Goal: Task Accomplishment & Management: Manage account settings

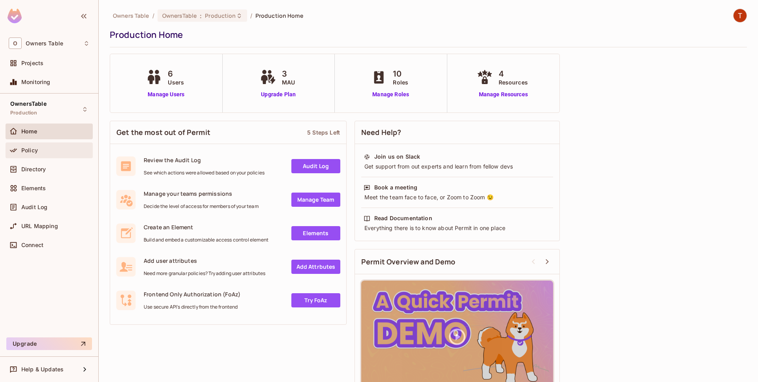
click at [55, 146] on div "Policy" at bounding box center [49, 150] width 81 height 9
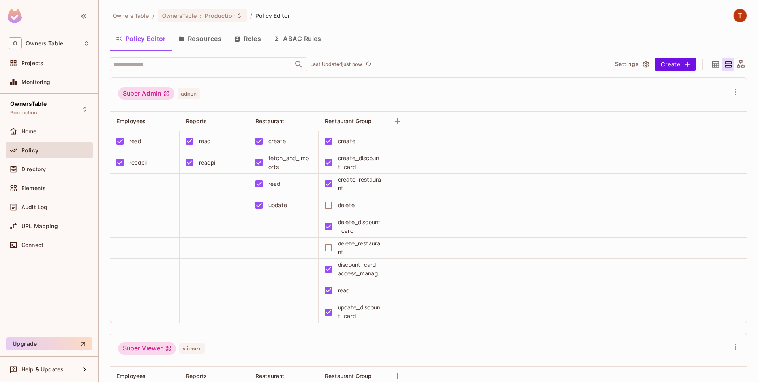
click at [218, 39] on button "Resources" at bounding box center [200, 39] width 56 height 20
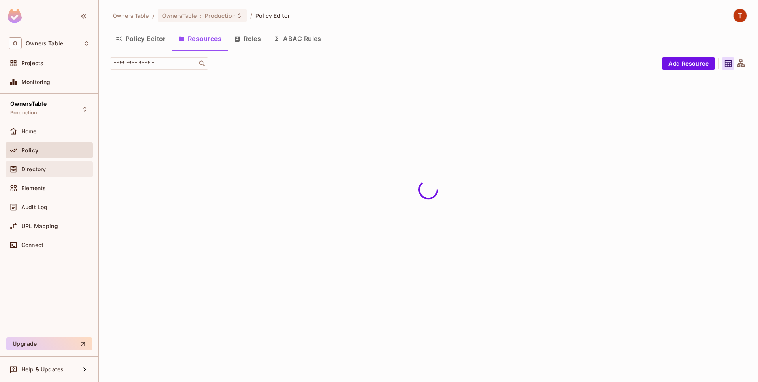
click at [41, 164] on div "Directory" at bounding box center [49, 169] width 87 height 16
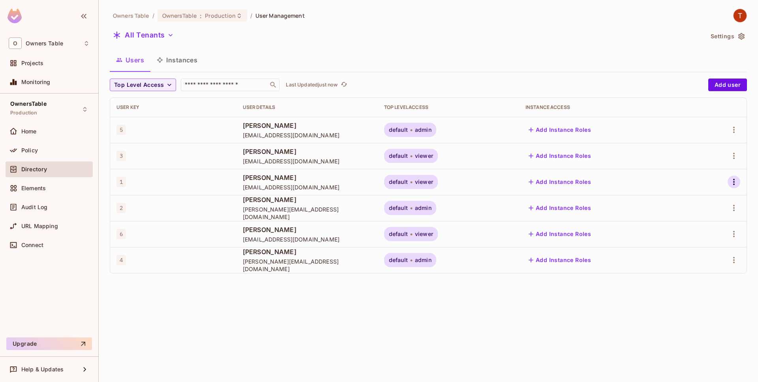
click at [737, 182] on icon "button" at bounding box center [733, 181] width 9 height 9
click at [720, 196] on li "Edit" at bounding box center [697, 199] width 73 height 17
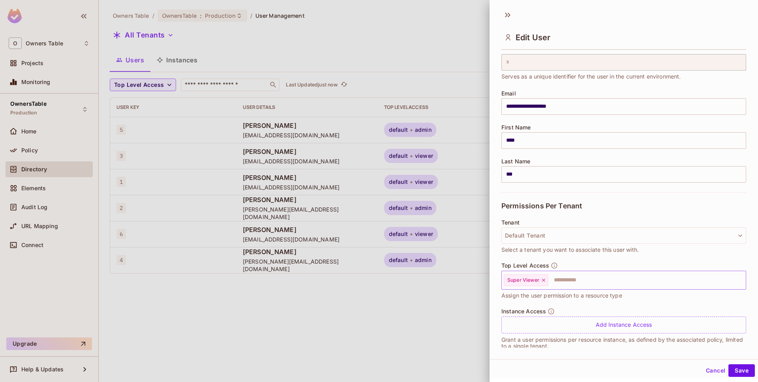
scroll to position [38, 0]
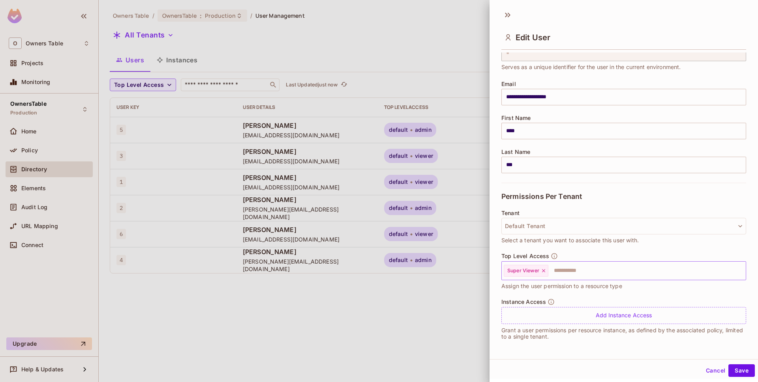
click at [558, 269] on input "text" at bounding box center [640, 271] width 182 height 16
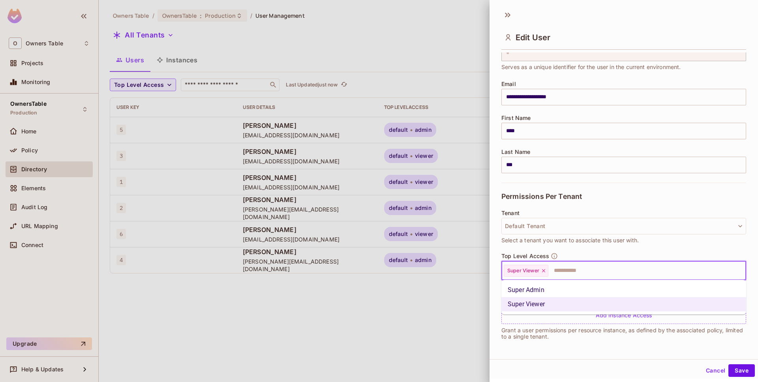
click at [557, 288] on li "Super Admin" at bounding box center [623, 290] width 245 height 14
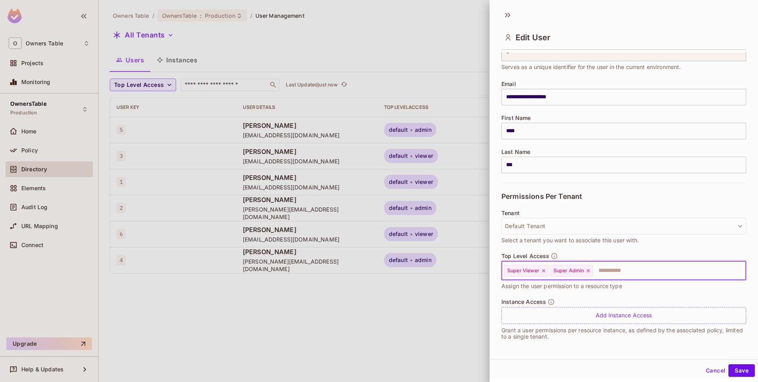
click at [543, 269] on icon at bounding box center [544, 271] width 6 height 6
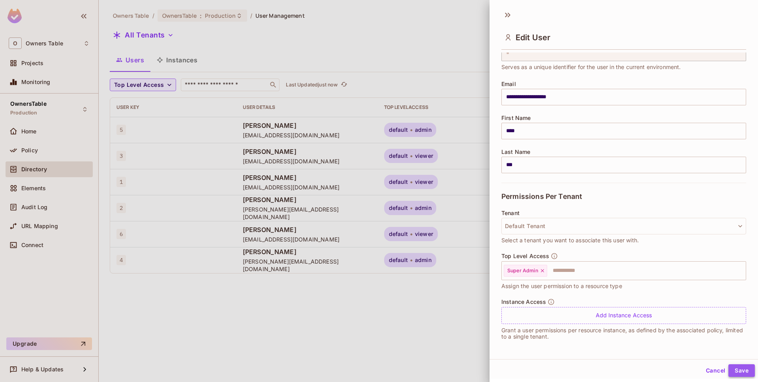
click at [738, 373] on button "Save" at bounding box center [741, 370] width 26 height 13
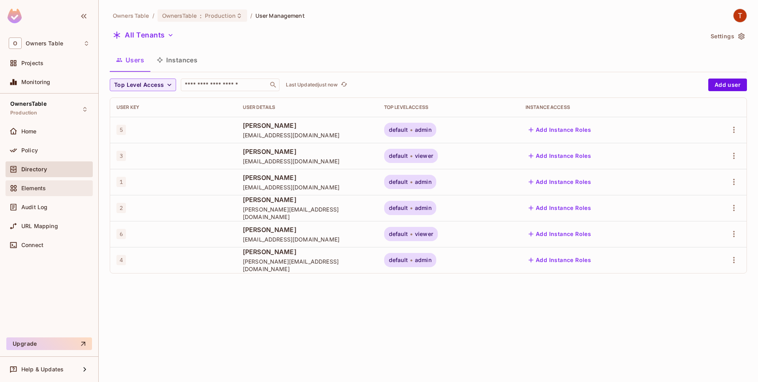
click at [41, 184] on div "Elements" at bounding box center [49, 188] width 81 height 9
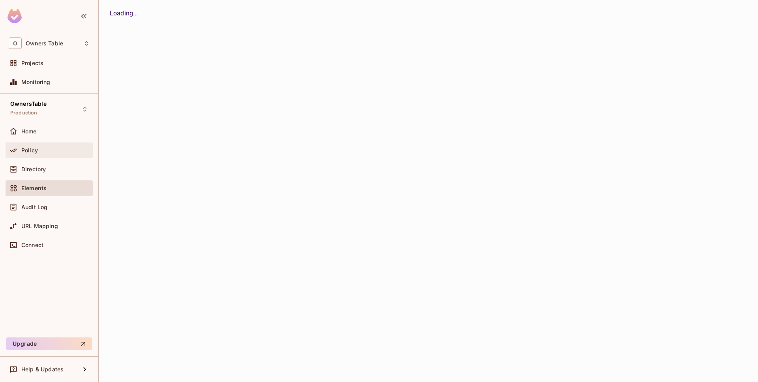
click at [48, 153] on div "Policy" at bounding box center [55, 150] width 68 height 6
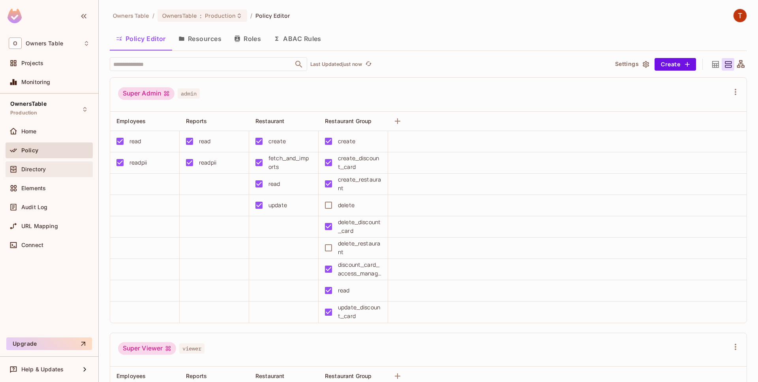
click at [47, 168] on div "Directory" at bounding box center [55, 169] width 68 height 6
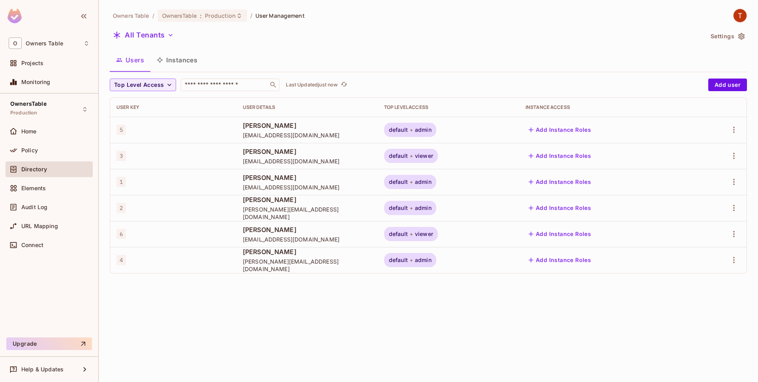
click at [184, 62] on button "Instances" at bounding box center [176, 60] width 53 height 20
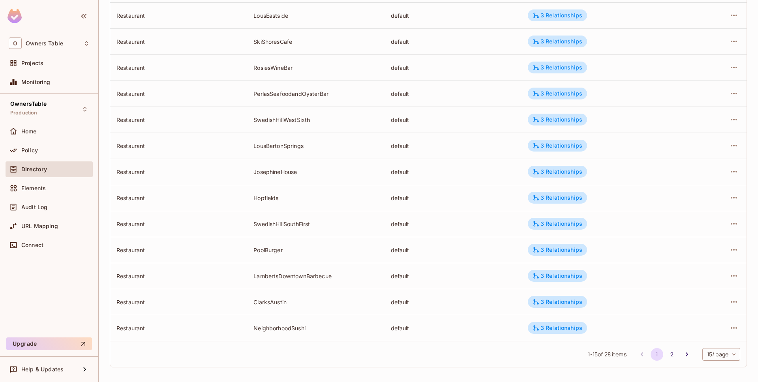
scroll to position [169, 0]
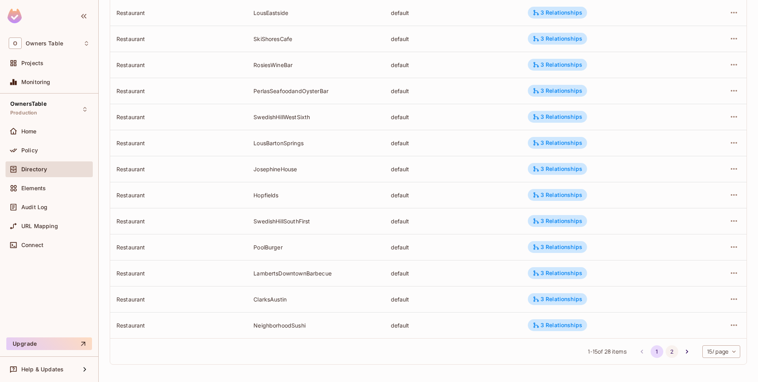
click at [674, 352] on button "2" at bounding box center [671, 351] width 13 height 13
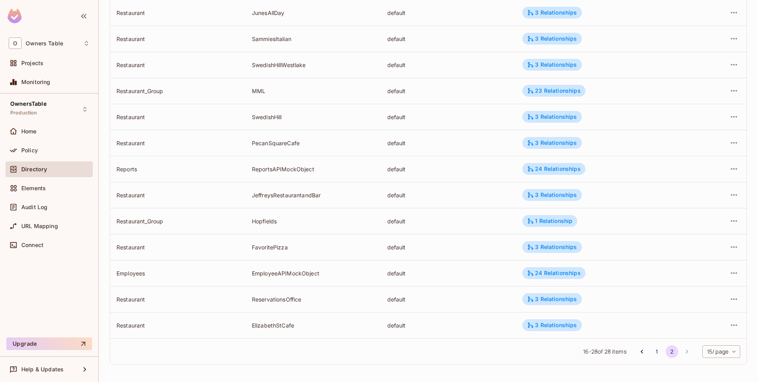
scroll to position [0, 0]
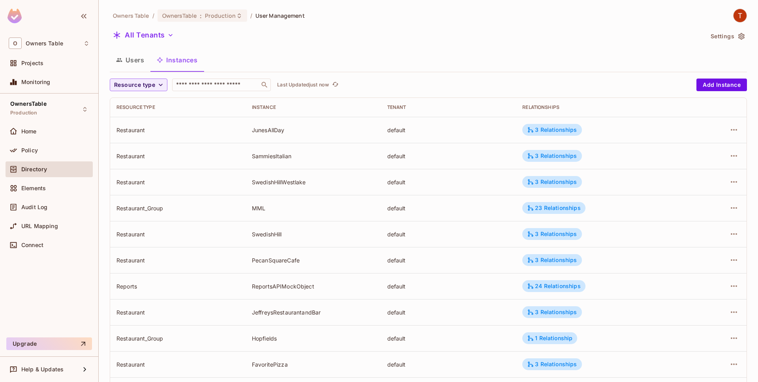
click at [136, 64] on button "Users" at bounding box center [130, 60] width 41 height 20
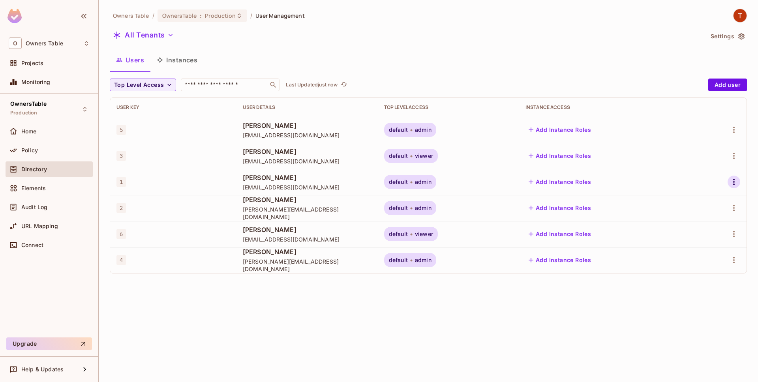
click at [736, 181] on icon "button" at bounding box center [733, 181] width 9 height 9
click at [706, 202] on li "Edit" at bounding box center [697, 199] width 73 height 17
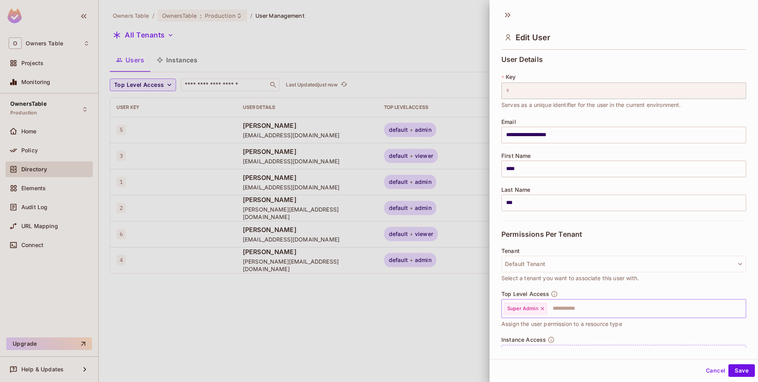
click at [543, 308] on icon at bounding box center [542, 308] width 3 height 3
click at [543, 308] on input "text" at bounding box center [617, 309] width 228 height 16
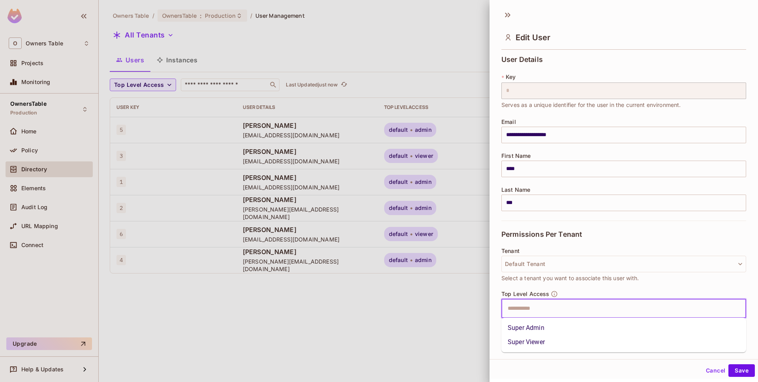
click at [544, 344] on li "Super Viewer" at bounding box center [623, 342] width 245 height 14
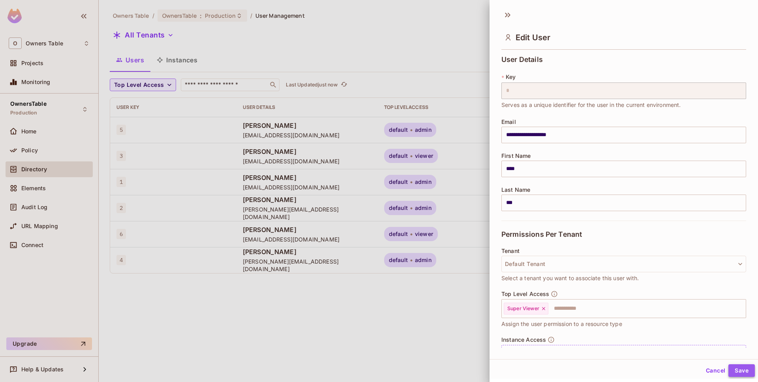
click at [744, 367] on button "Save" at bounding box center [741, 370] width 26 height 13
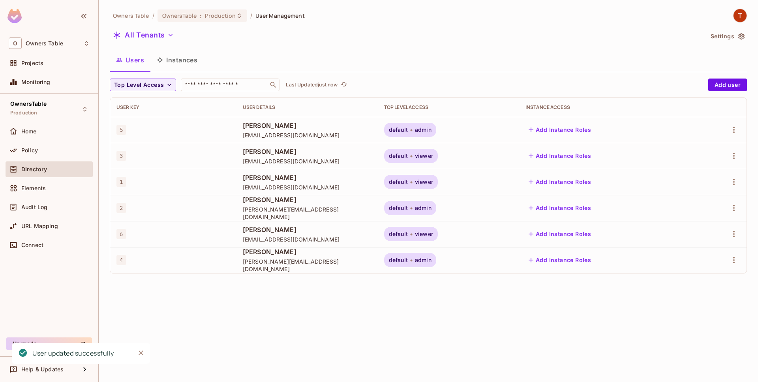
click at [185, 65] on button "Instances" at bounding box center [176, 60] width 53 height 20
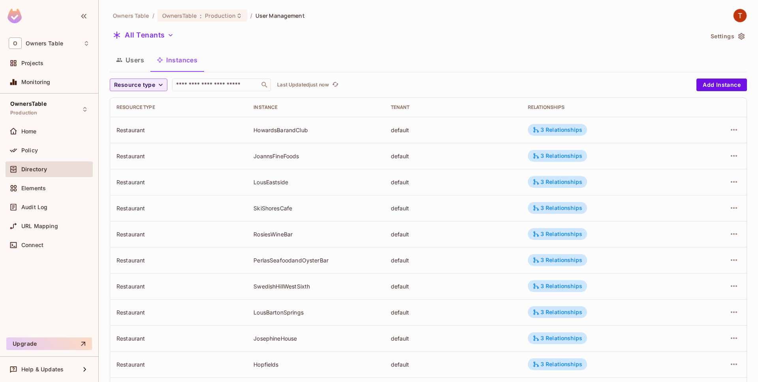
scroll to position [169, 0]
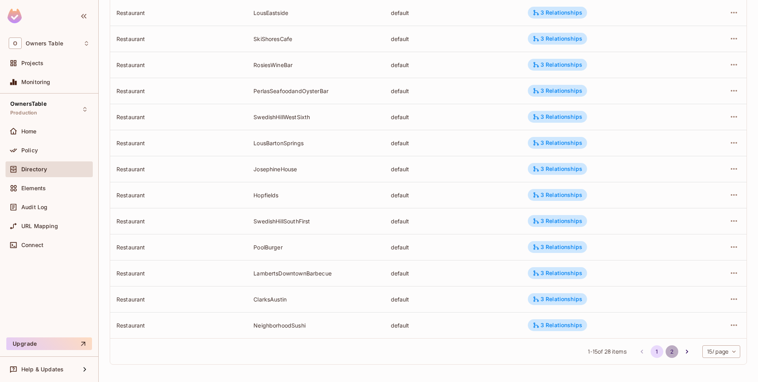
click at [672, 353] on button "2" at bounding box center [671, 351] width 13 height 13
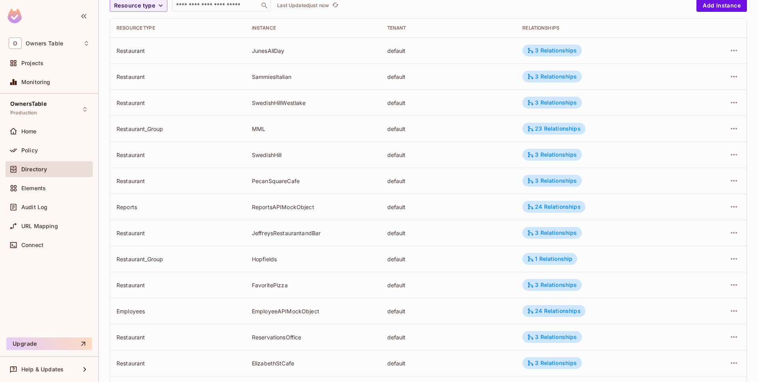
scroll to position [117, 0]
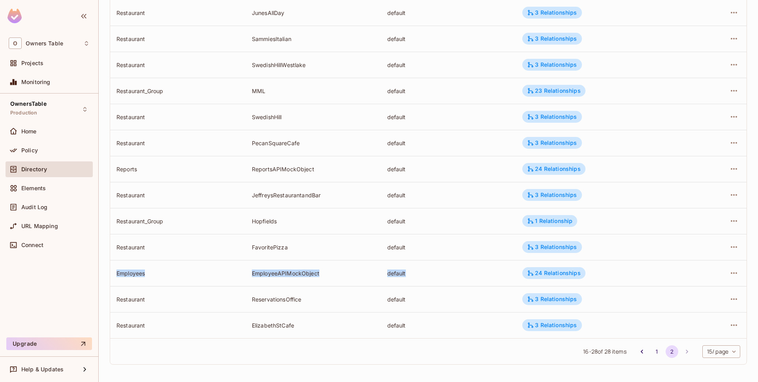
drag, startPoint x: 116, startPoint y: 273, endPoint x: 434, endPoint y: 273, distance: 317.3
click at [239, 273] on div "Employees" at bounding box center [177, 273] width 123 height 7
click at [302, 273] on div "EmployeeAPIMockObject" at bounding box center [313, 273] width 123 height 7
click at [291, 163] on td "ReportsAPIMockObject" at bounding box center [312, 169] width 135 height 26
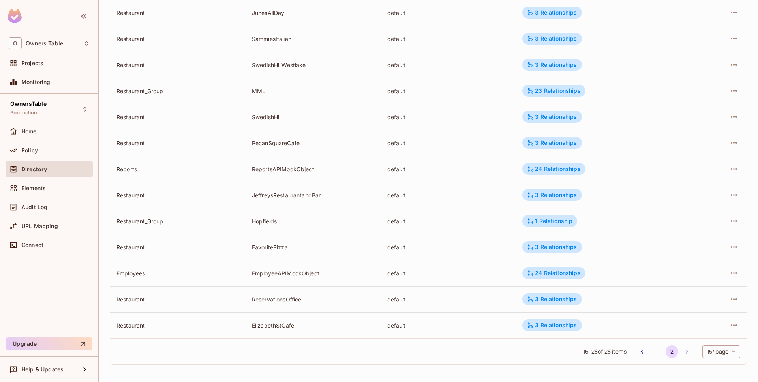
click at [288, 169] on div "ReportsAPIMockObject" at bounding box center [313, 168] width 123 height 7
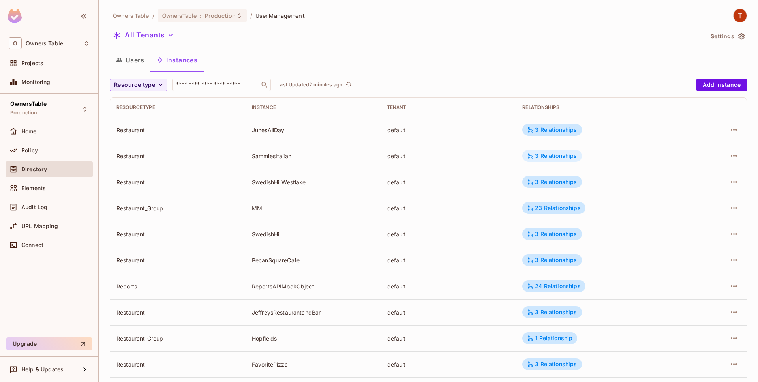
click at [560, 159] on div "3 Relationships" at bounding box center [552, 155] width 50 height 7
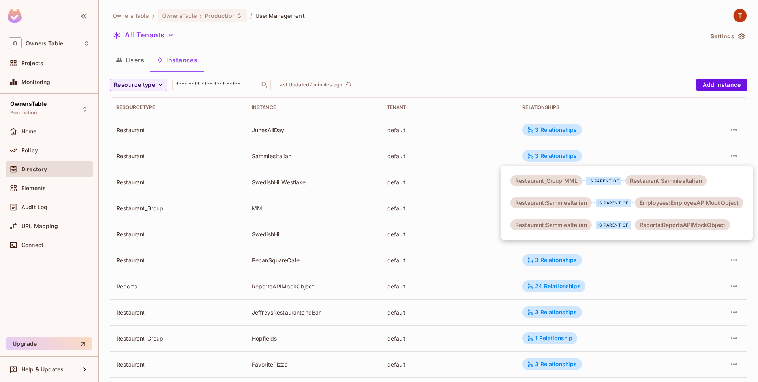
click at [644, 147] on div at bounding box center [379, 191] width 758 height 382
